Goal: Find specific page/section

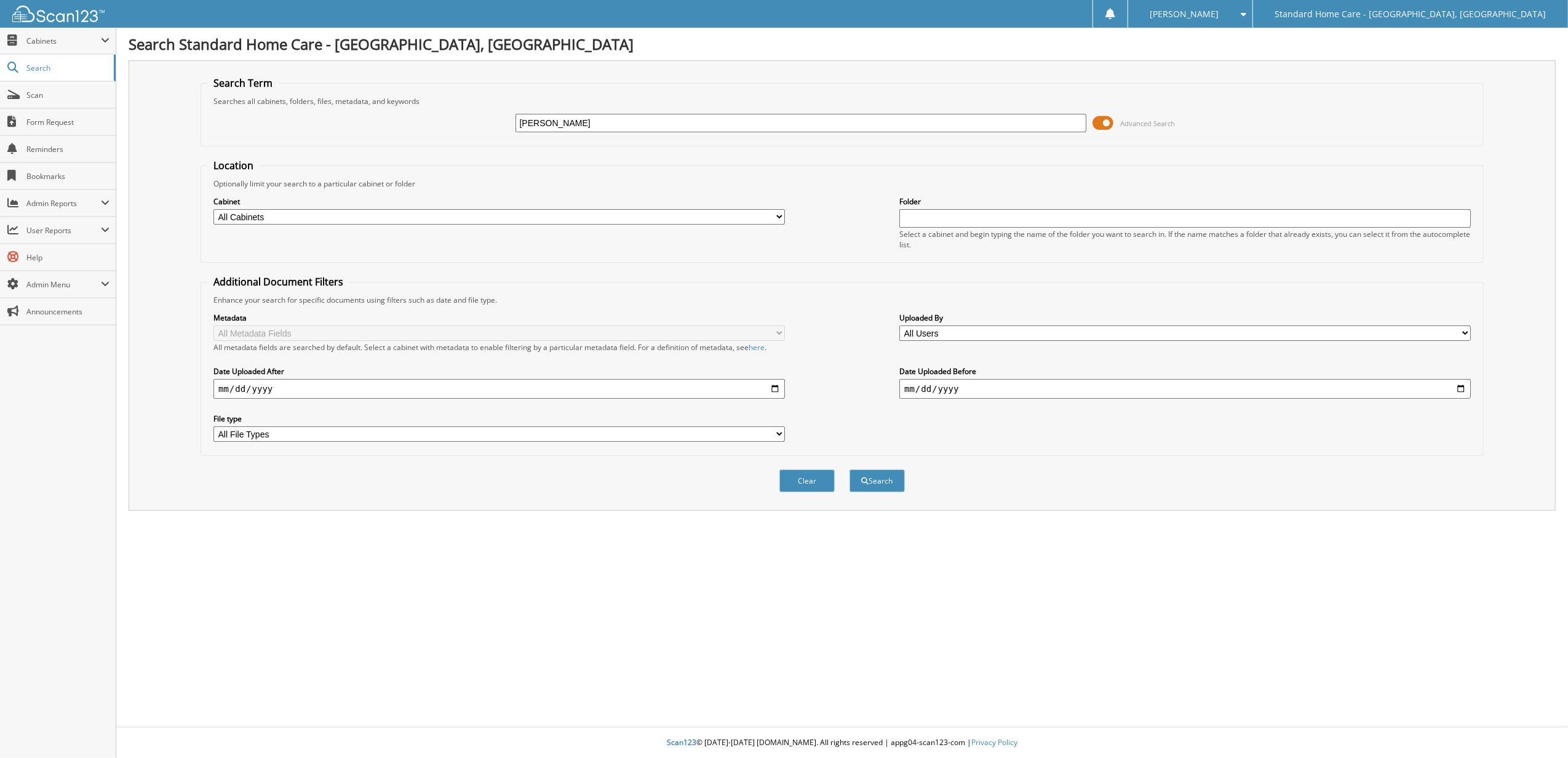
type input "[PERSON_NAME]"
click at [850, 469] on button "Search" at bounding box center [877, 481] width 55 height 23
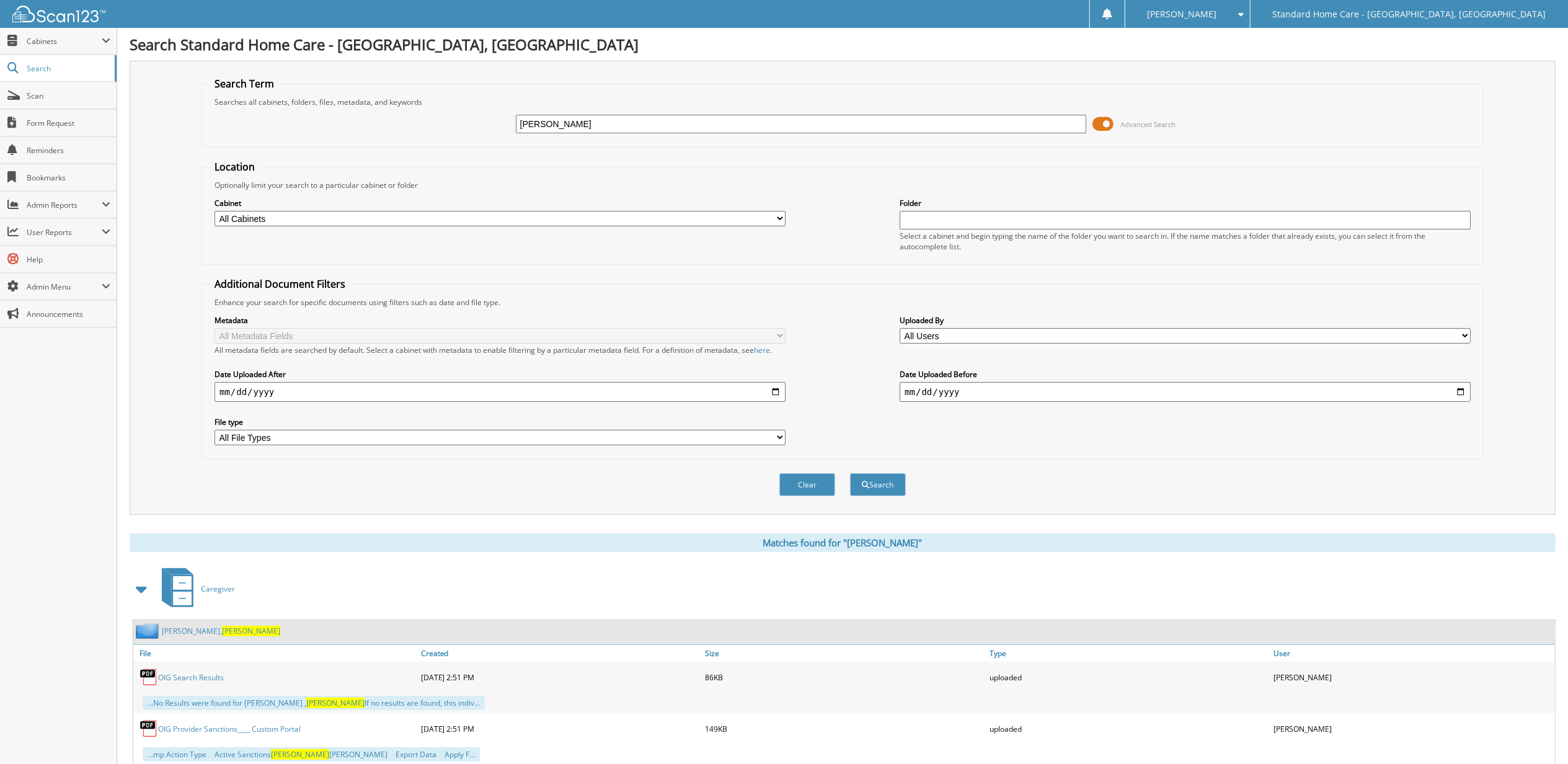
scroll to position [41, 0]
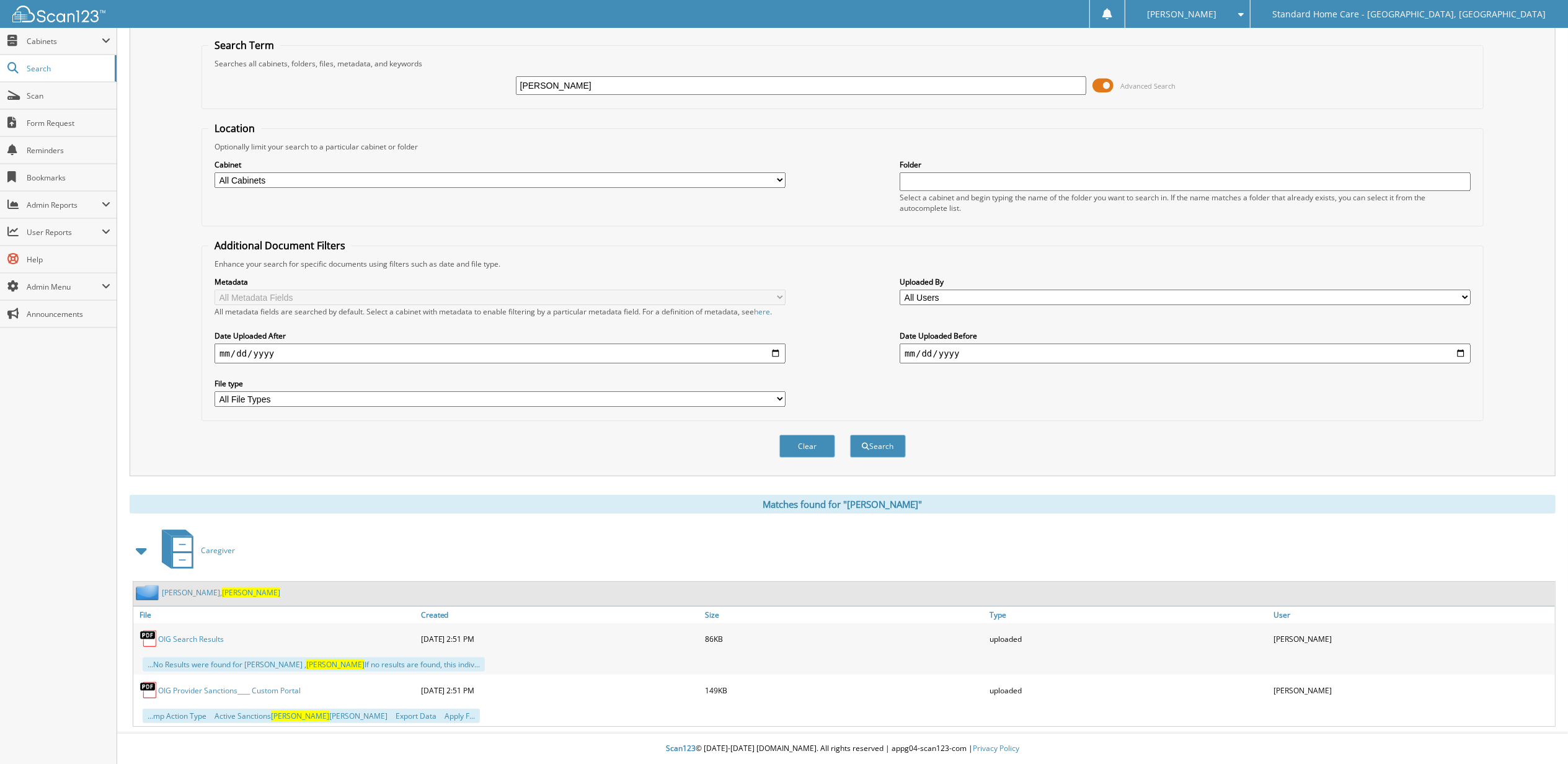
click at [211, 603] on div "[PERSON_NAME]" at bounding box center [844, 593] width 1422 height 24
click at [222, 589] on span "[PERSON_NAME]" at bounding box center [251, 593] width 58 height 11
